Goal: Task Accomplishment & Management: Manage account settings

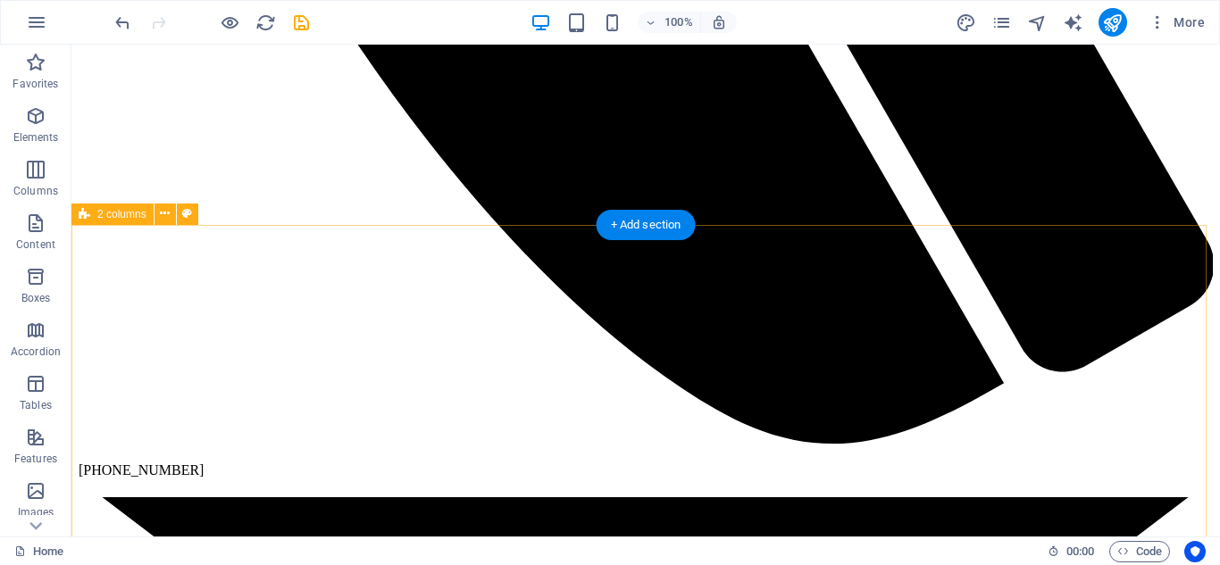
scroll to position [5256, 0]
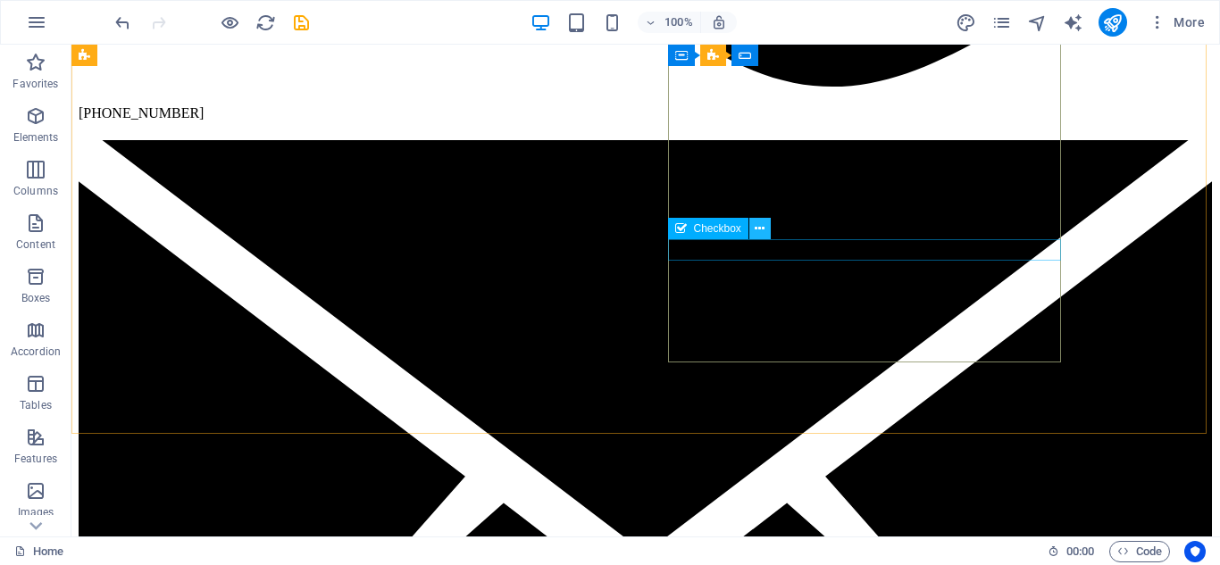
click at [754, 231] on button at bounding box center [759, 228] width 21 height 21
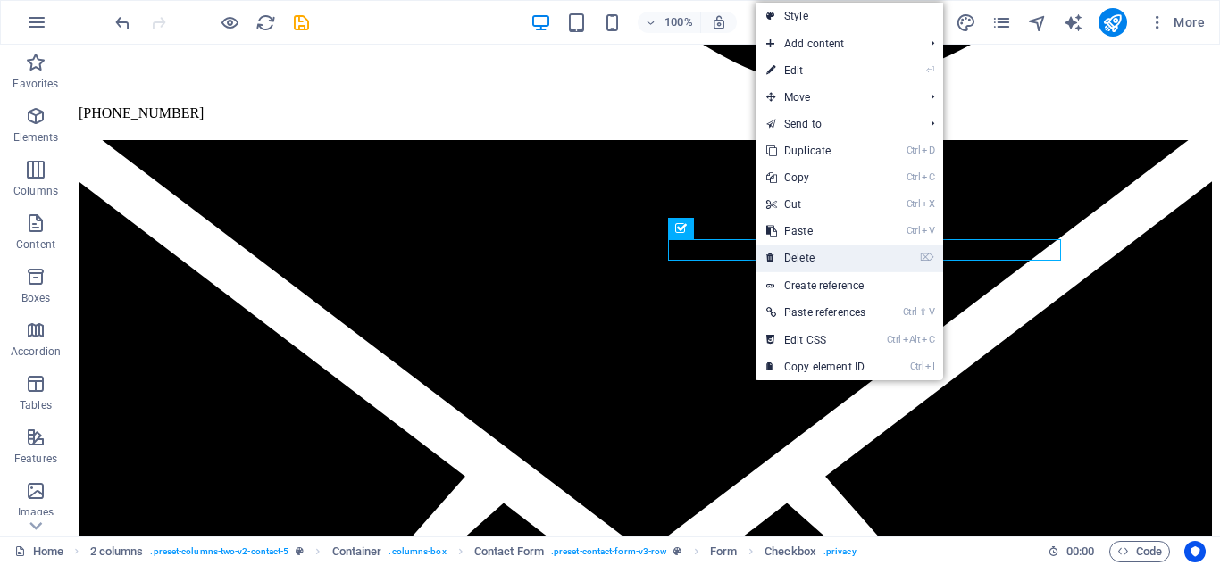
click at [787, 257] on link "⌦ Delete" at bounding box center [816, 258] width 121 height 27
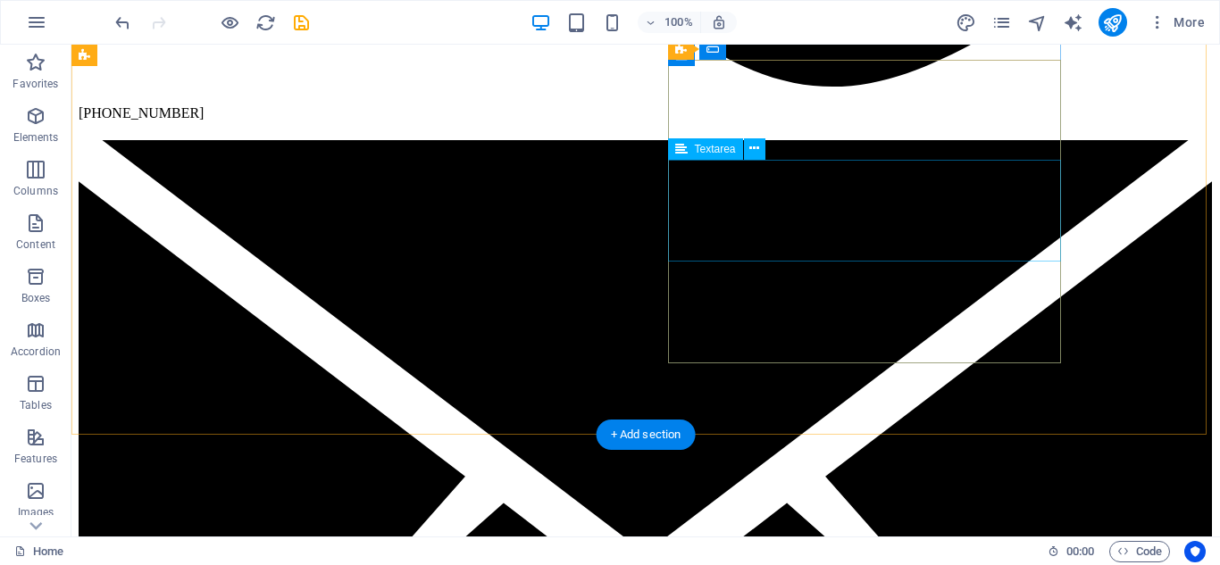
scroll to position [5220, 0]
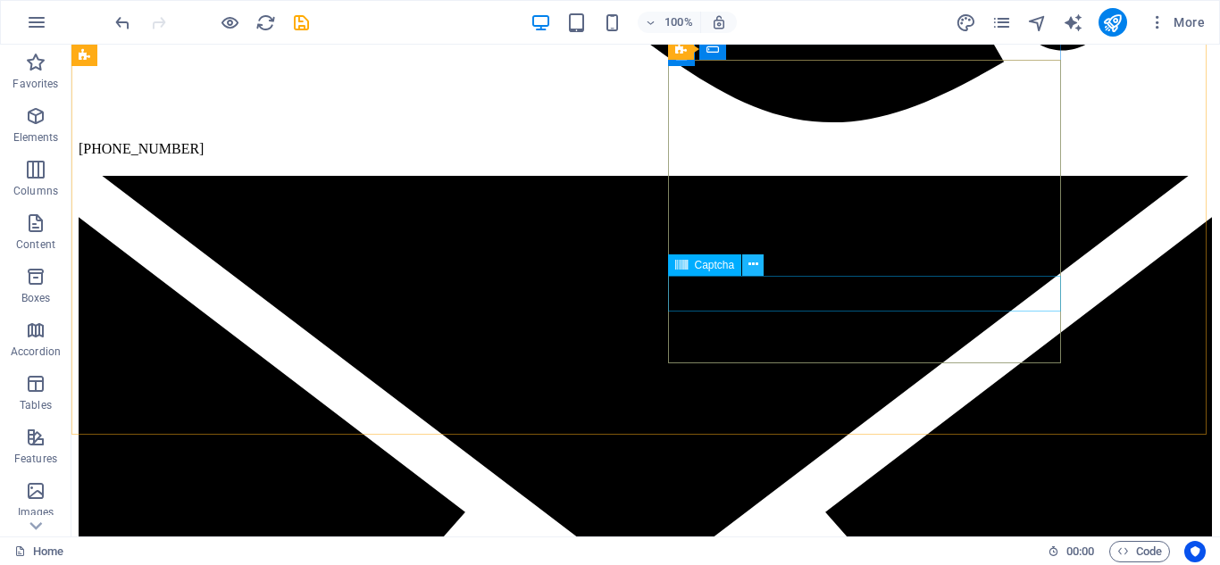
click at [757, 261] on icon at bounding box center [754, 264] width 10 height 19
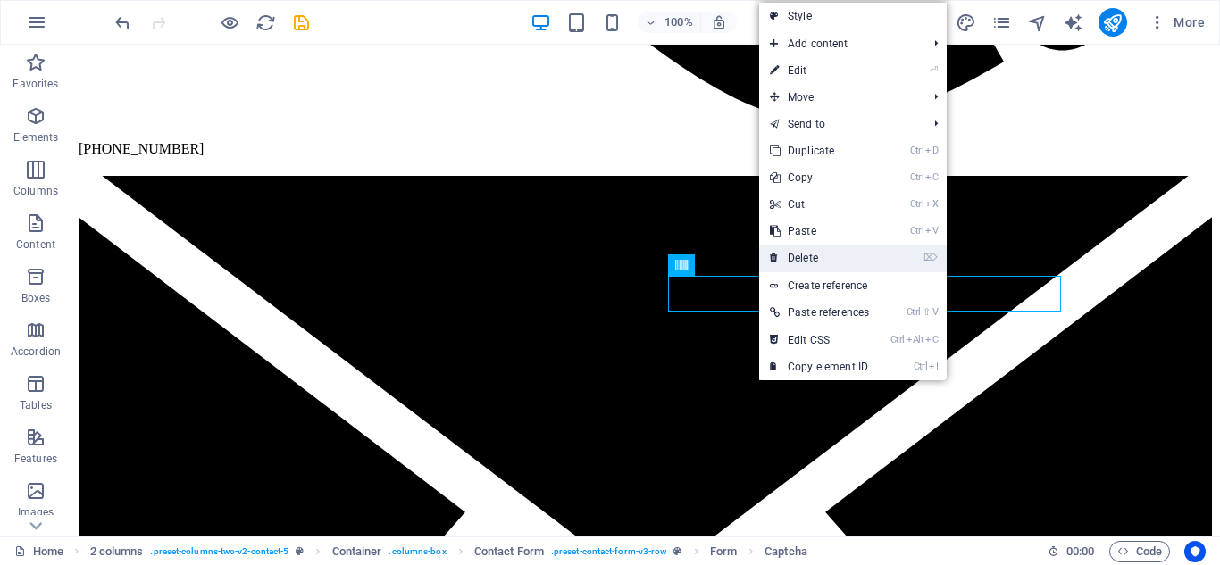
click at [791, 257] on link "⌦ Delete" at bounding box center [819, 258] width 121 height 27
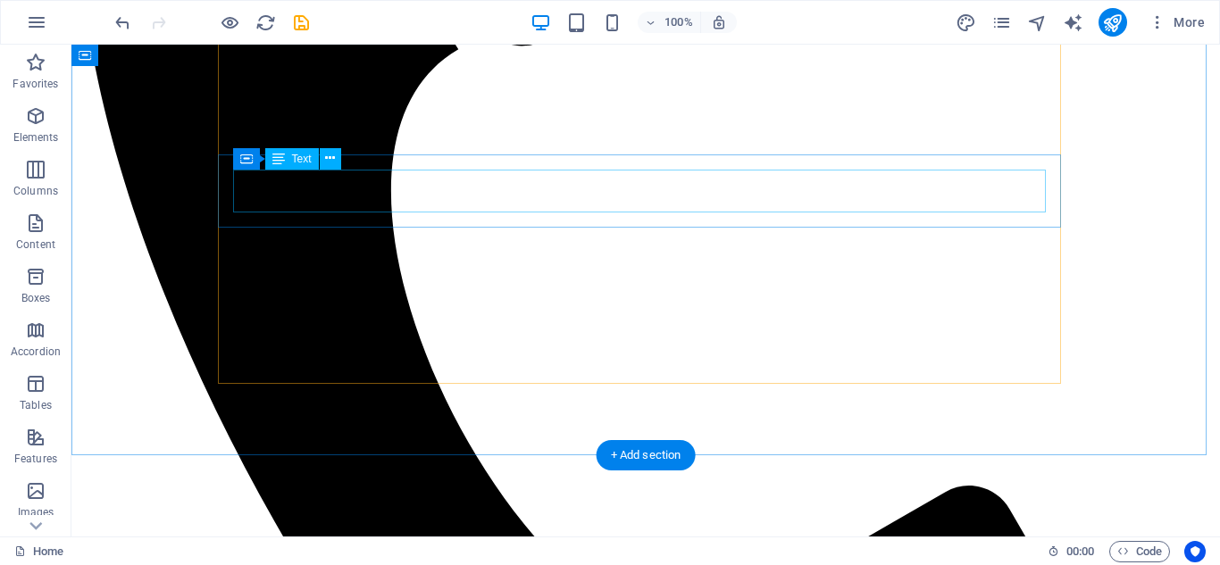
scroll to position [3841, 0]
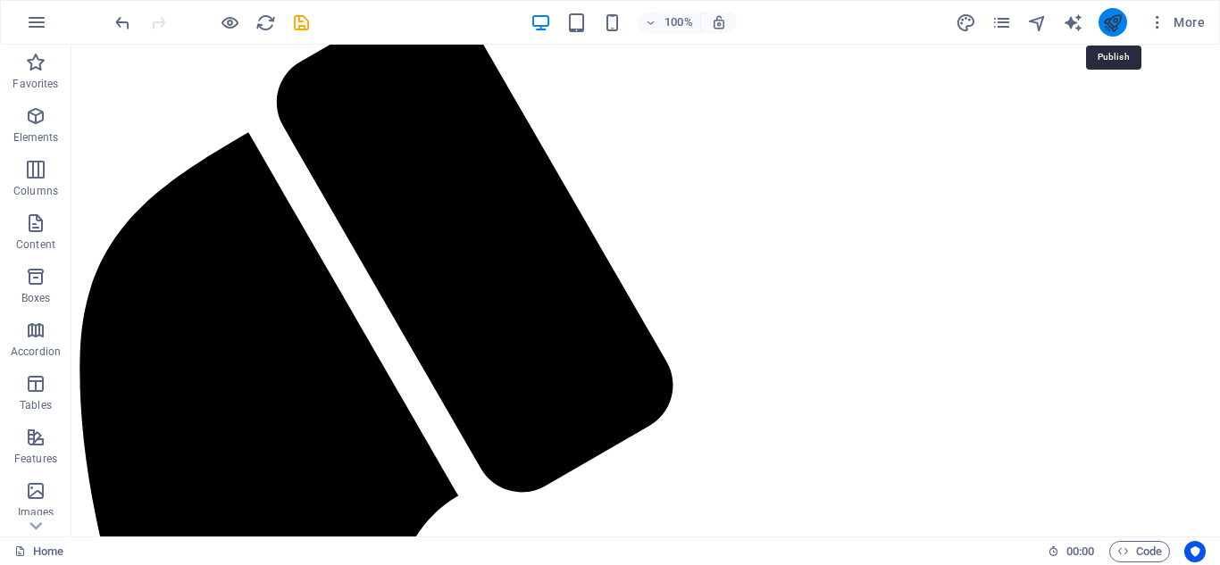
click at [1106, 23] on icon "publish" at bounding box center [1112, 23] width 21 height 21
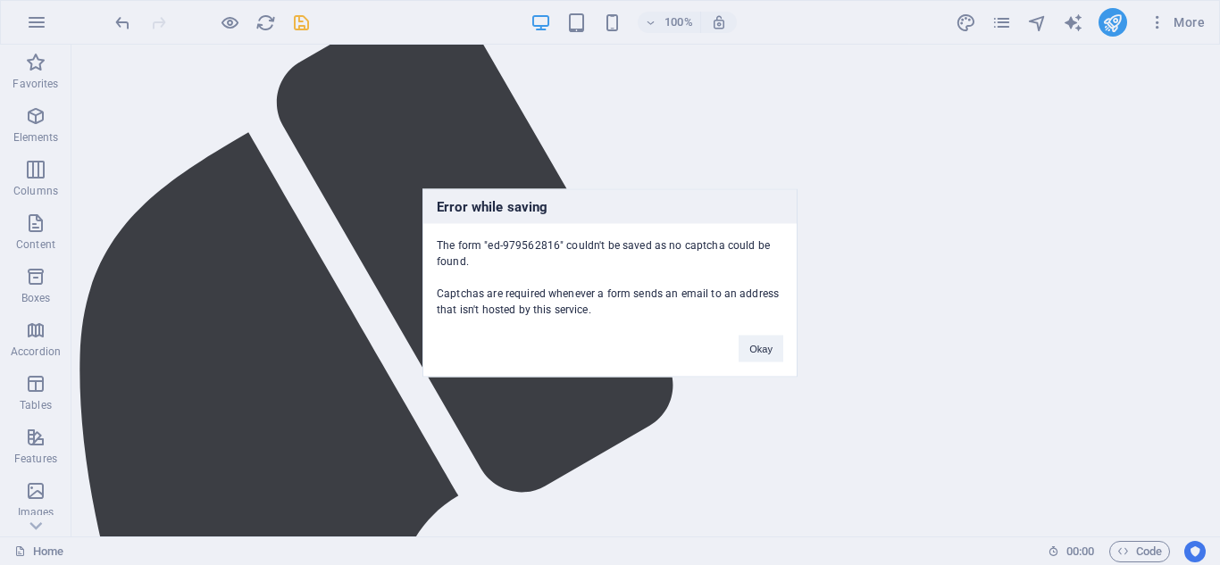
scroll to position [5170, 0]
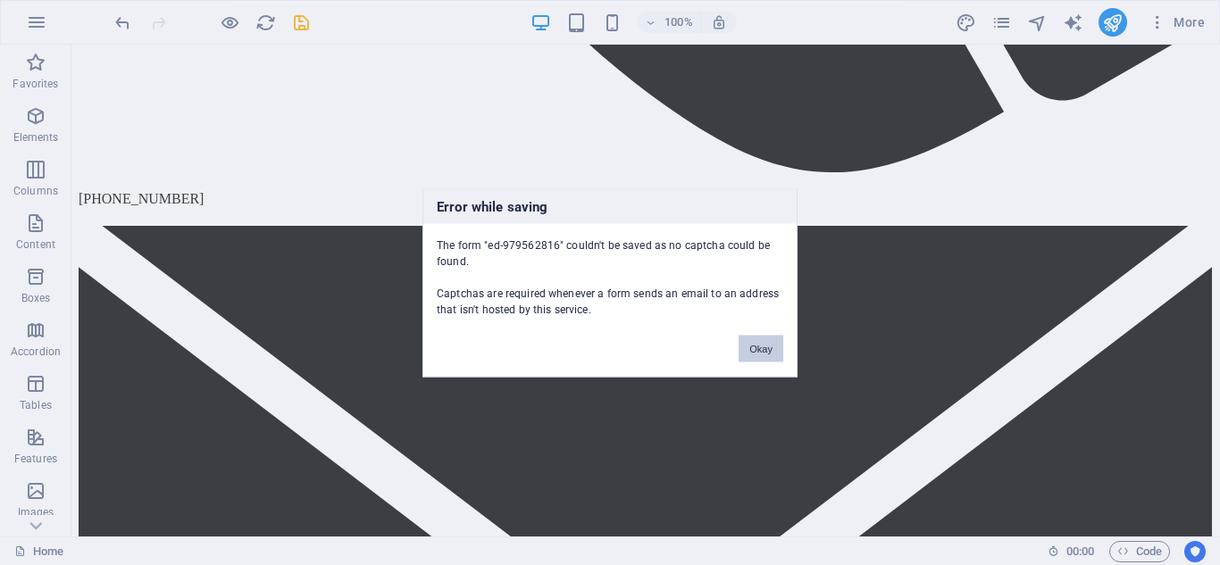
drag, startPoint x: 764, startPoint y: 355, endPoint x: 691, endPoint y: 311, distance: 84.6
click at [764, 356] on button "Okay" at bounding box center [761, 348] width 45 height 27
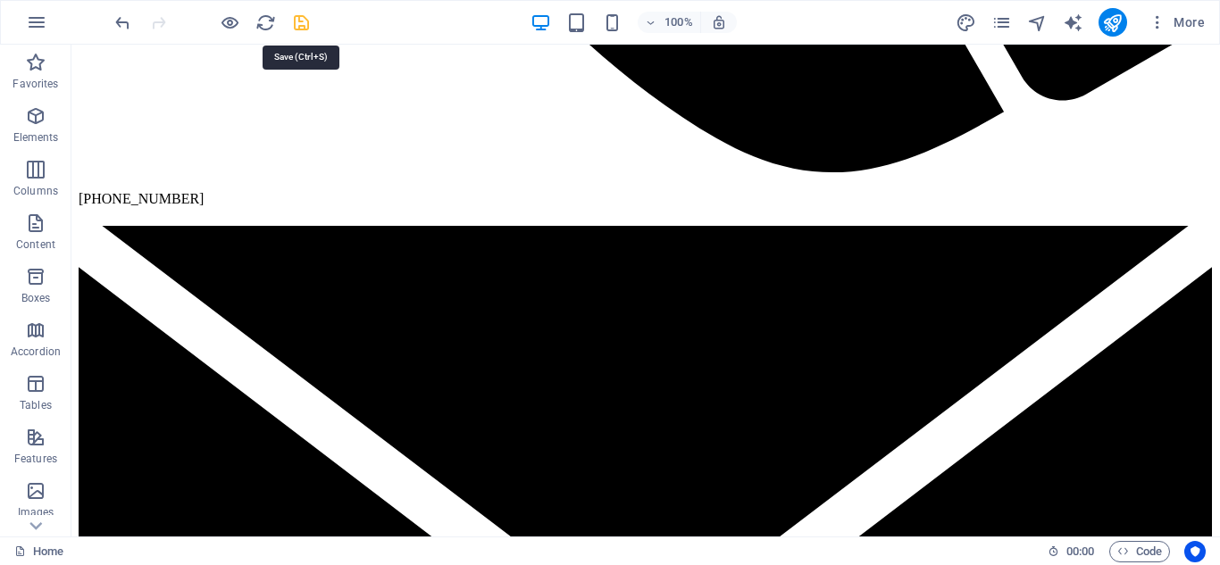
click at [305, 19] on icon "save" at bounding box center [301, 23] width 21 height 21
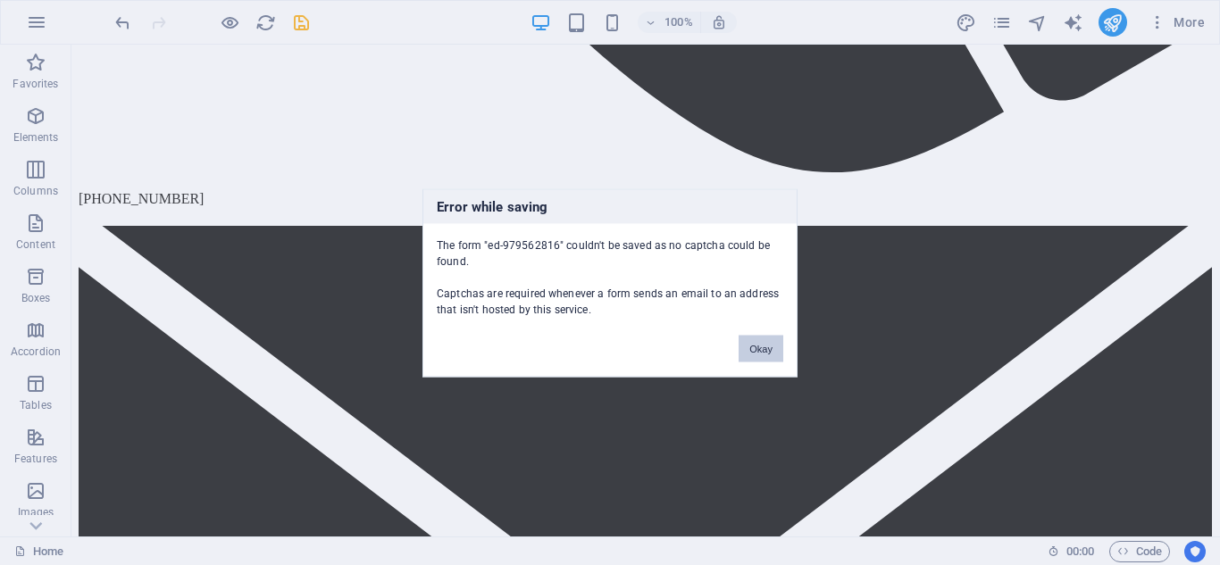
click at [765, 361] on div "Okay" at bounding box center [760, 340] width 71 height 46
click at [766, 347] on button "Okay" at bounding box center [761, 348] width 45 height 27
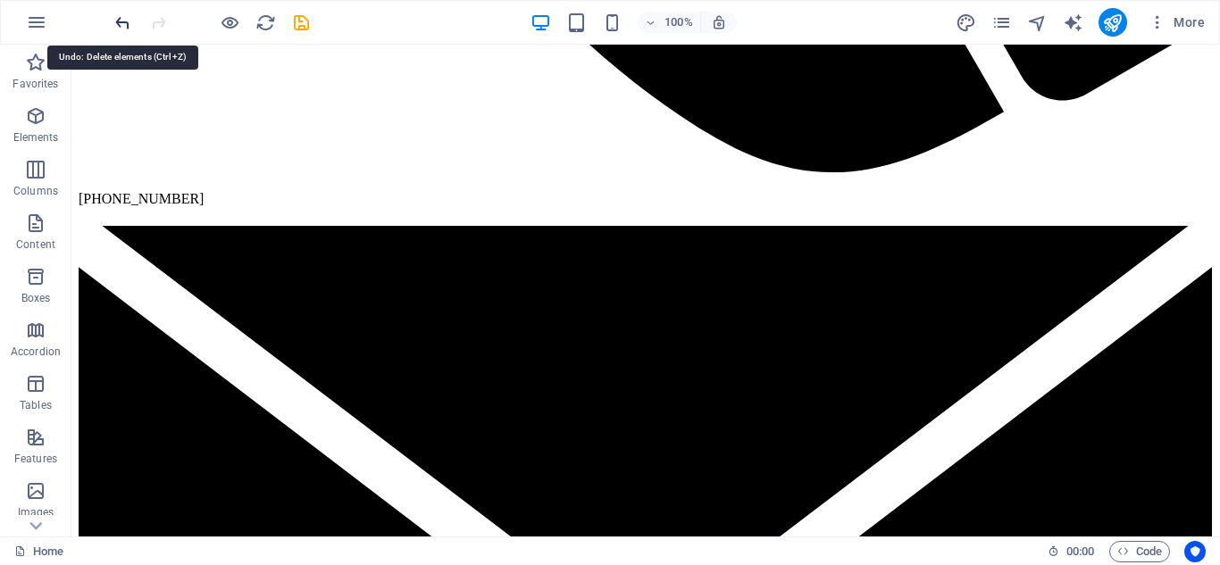
click at [116, 24] on icon "undo" at bounding box center [123, 23] width 21 height 21
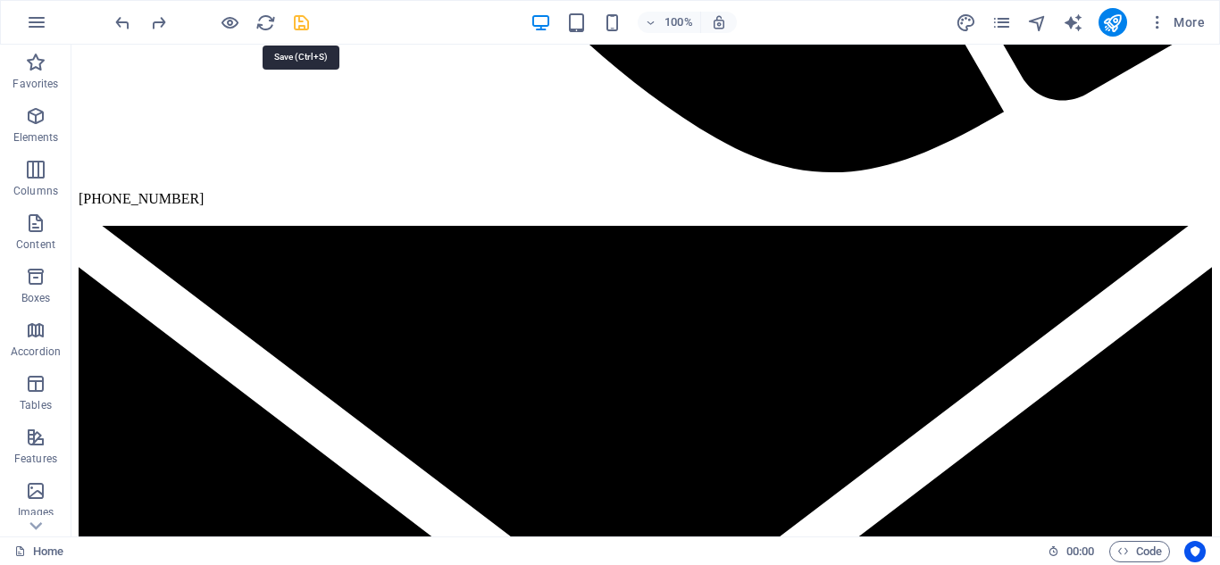
click at [302, 22] on icon "save" at bounding box center [301, 23] width 21 height 21
